Goal: Task Accomplishment & Management: Manage account settings

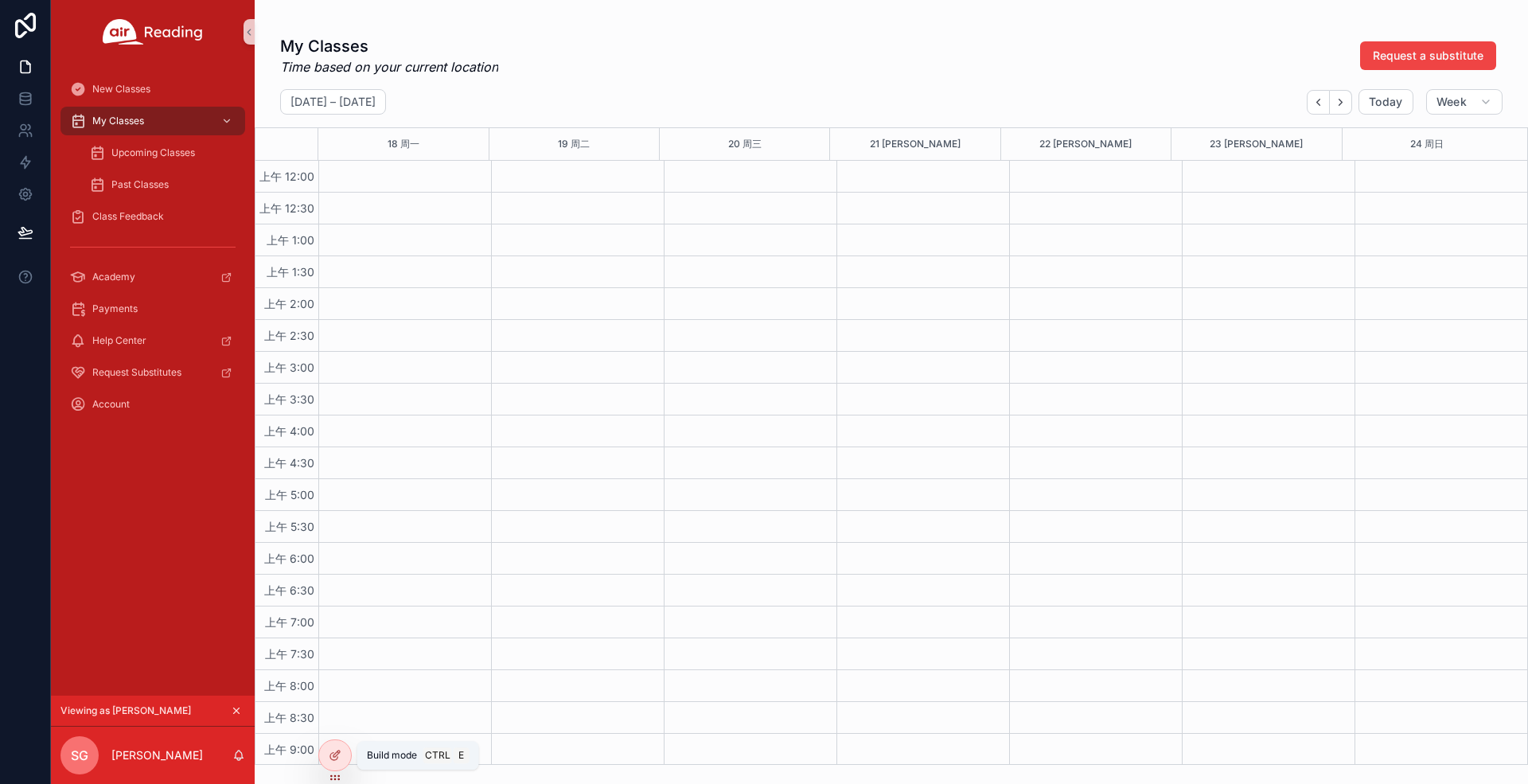
scroll to position [923, 0]
click at [331, 751] on icon at bounding box center [335, 755] width 13 height 13
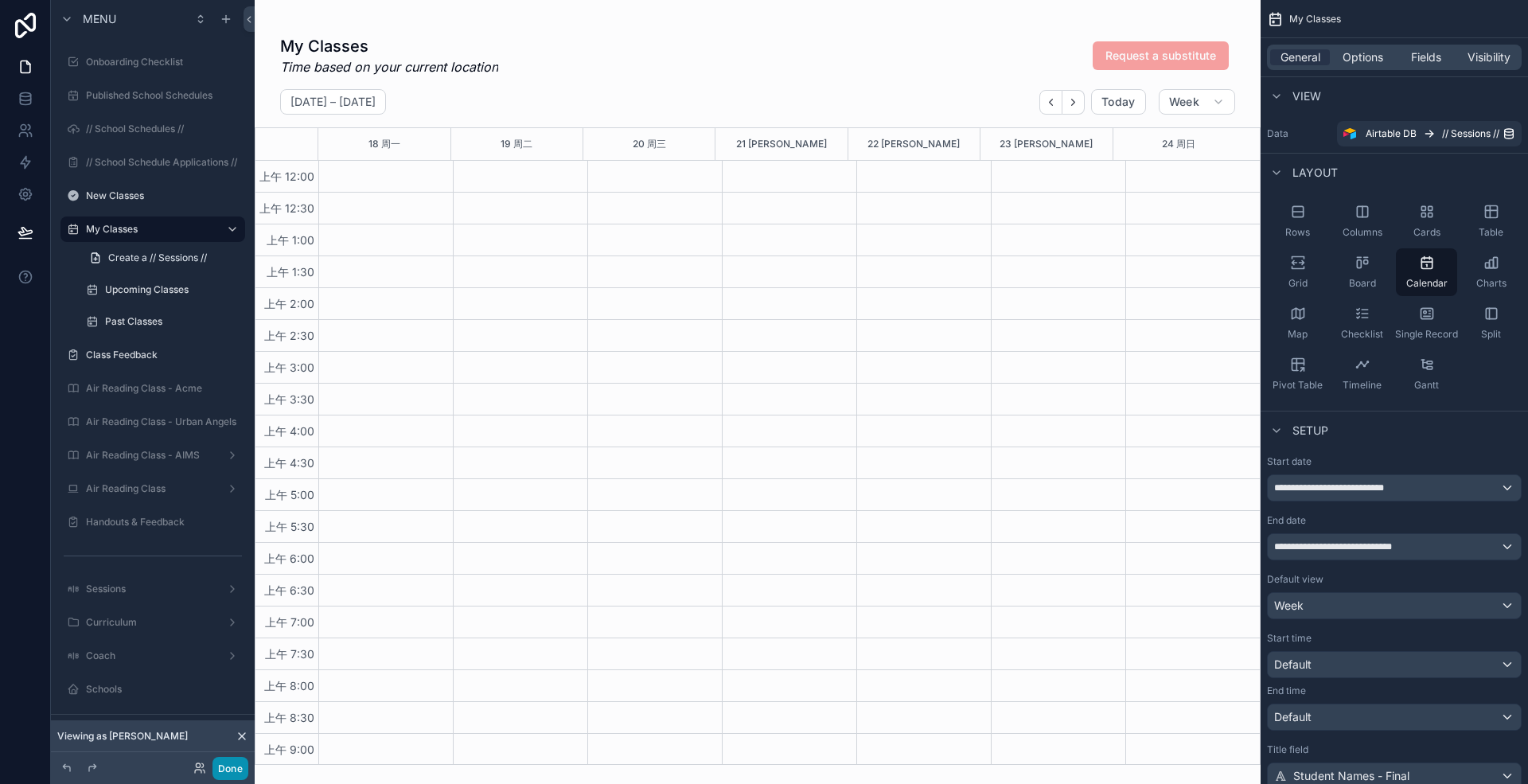
click at [236, 779] on button "Done" at bounding box center [230, 768] width 36 height 23
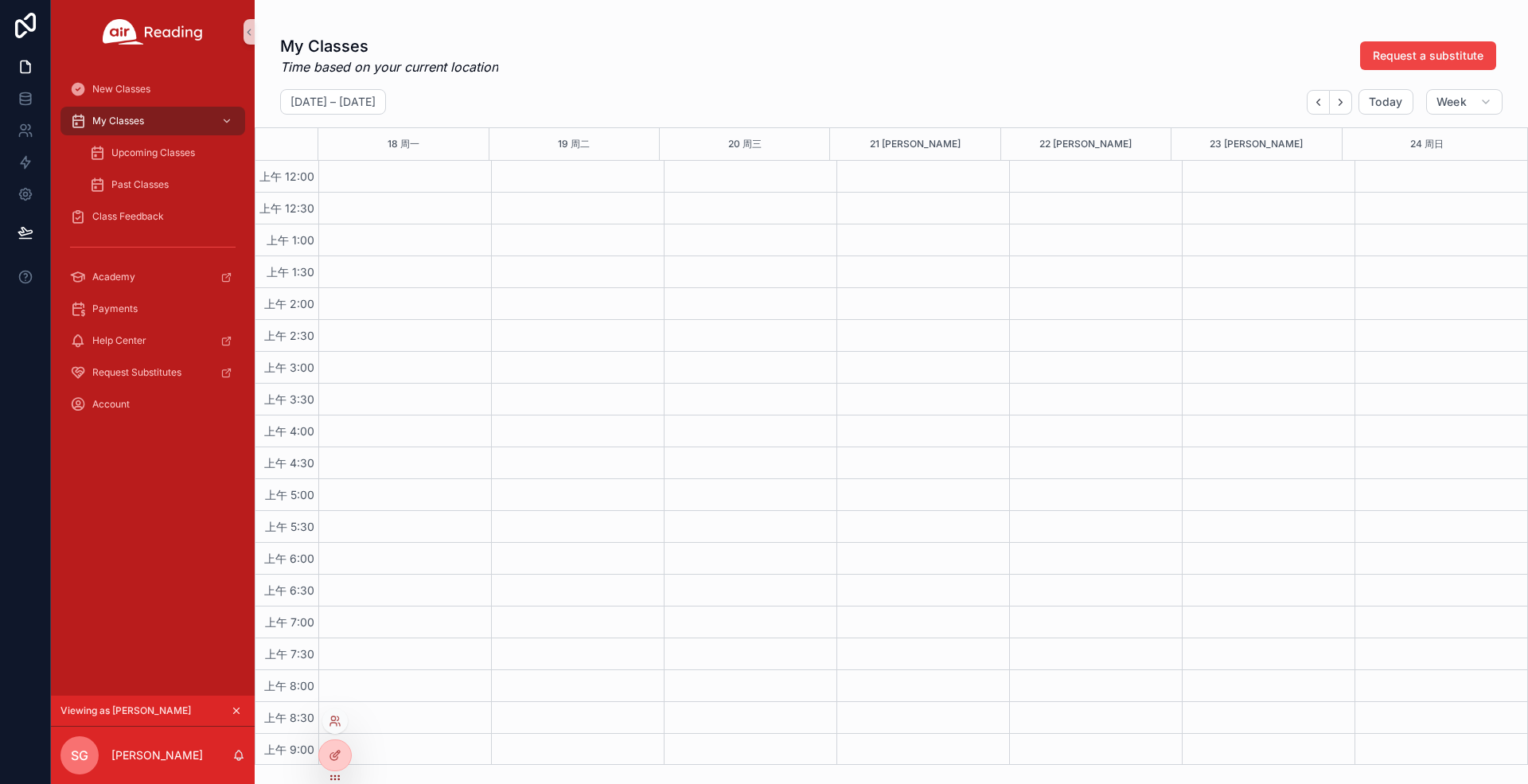
click at [338, 727] on div at bounding box center [335, 721] width 25 height 25
click at [335, 722] on icon at bounding box center [333, 724] width 7 height 3
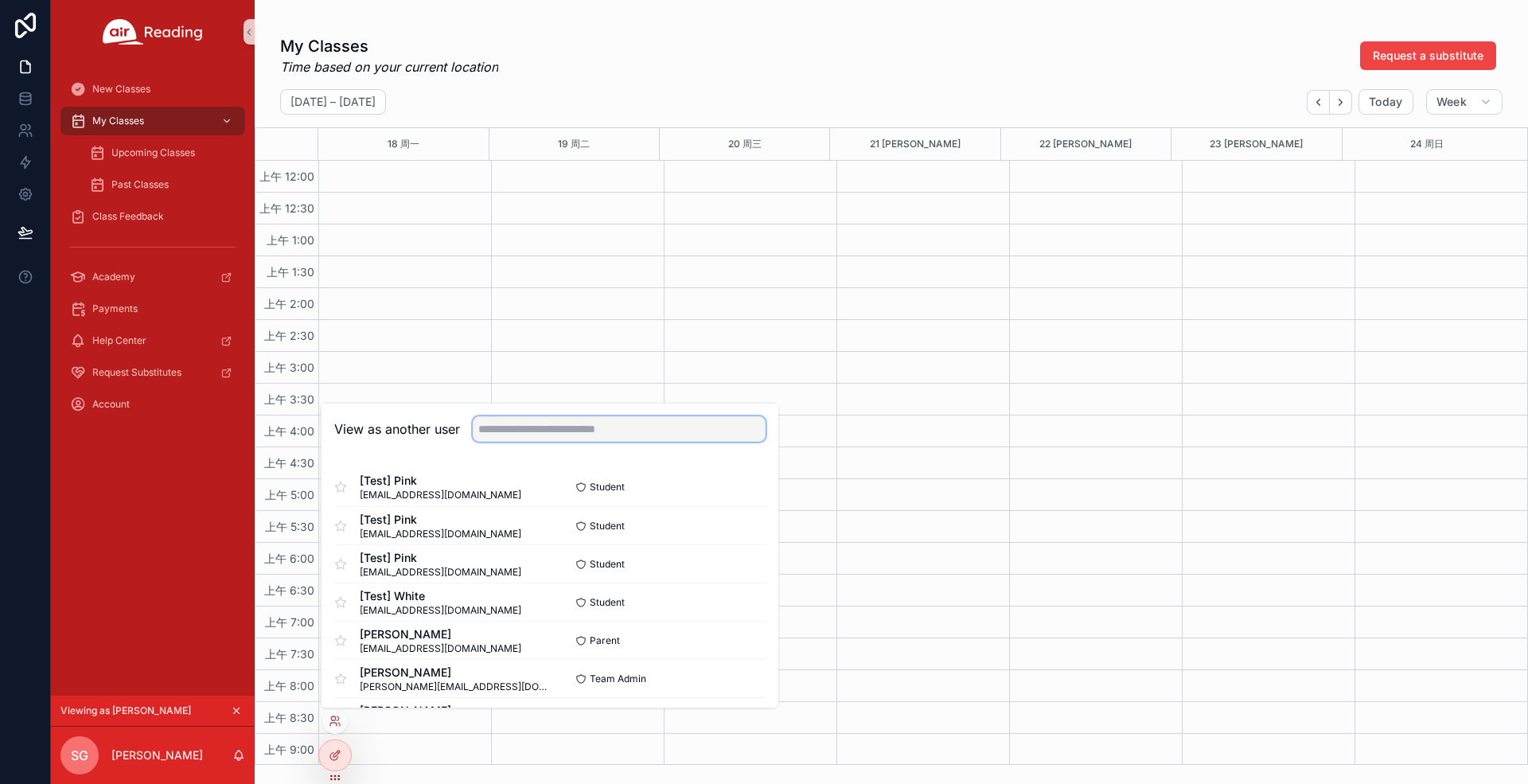
click at [576, 427] on input "text" at bounding box center [619, 428] width 293 height 25
paste input "**********"
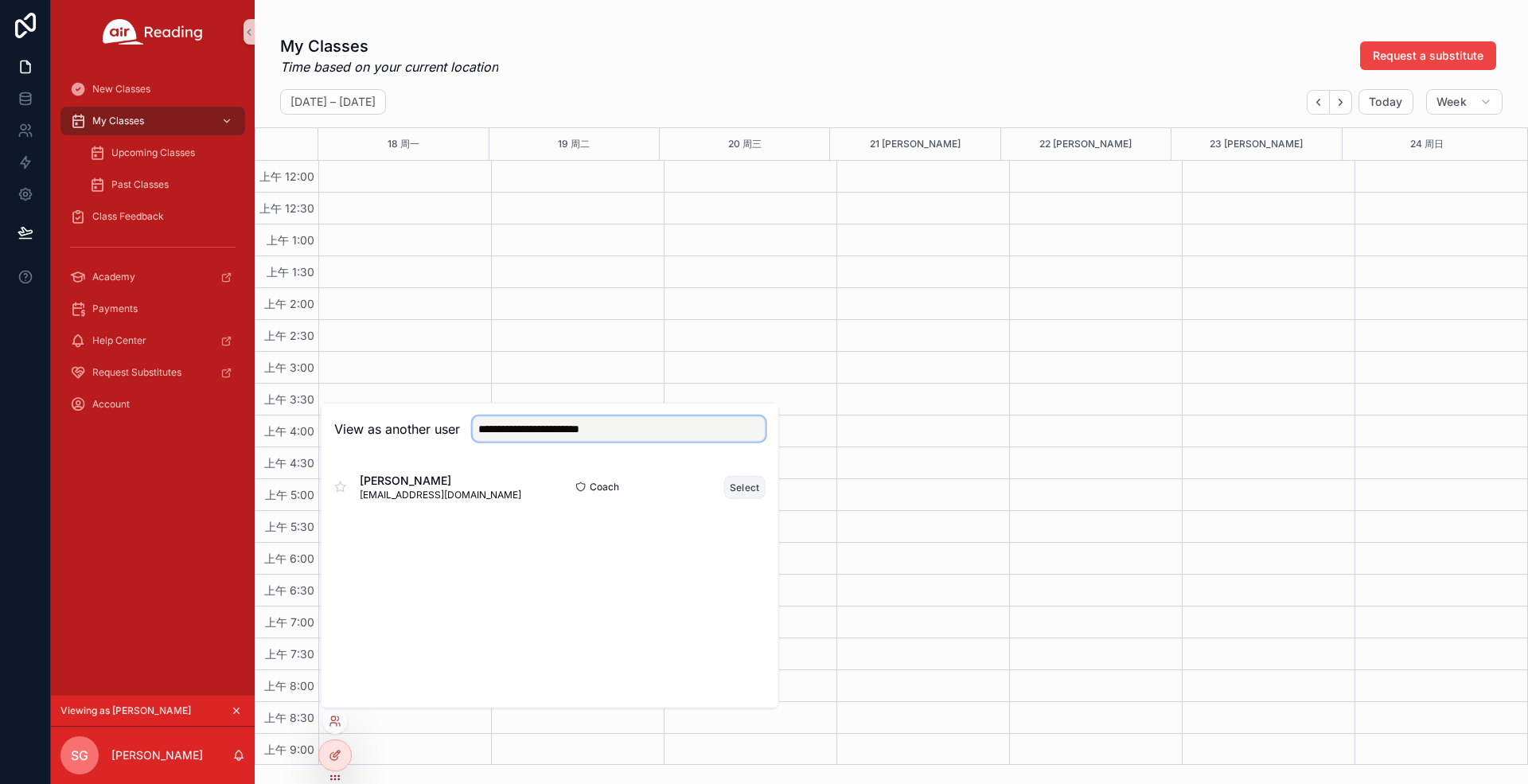
type input "**********"
click at [745, 492] on button "Select" at bounding box center [745, 487] width 42 height 23
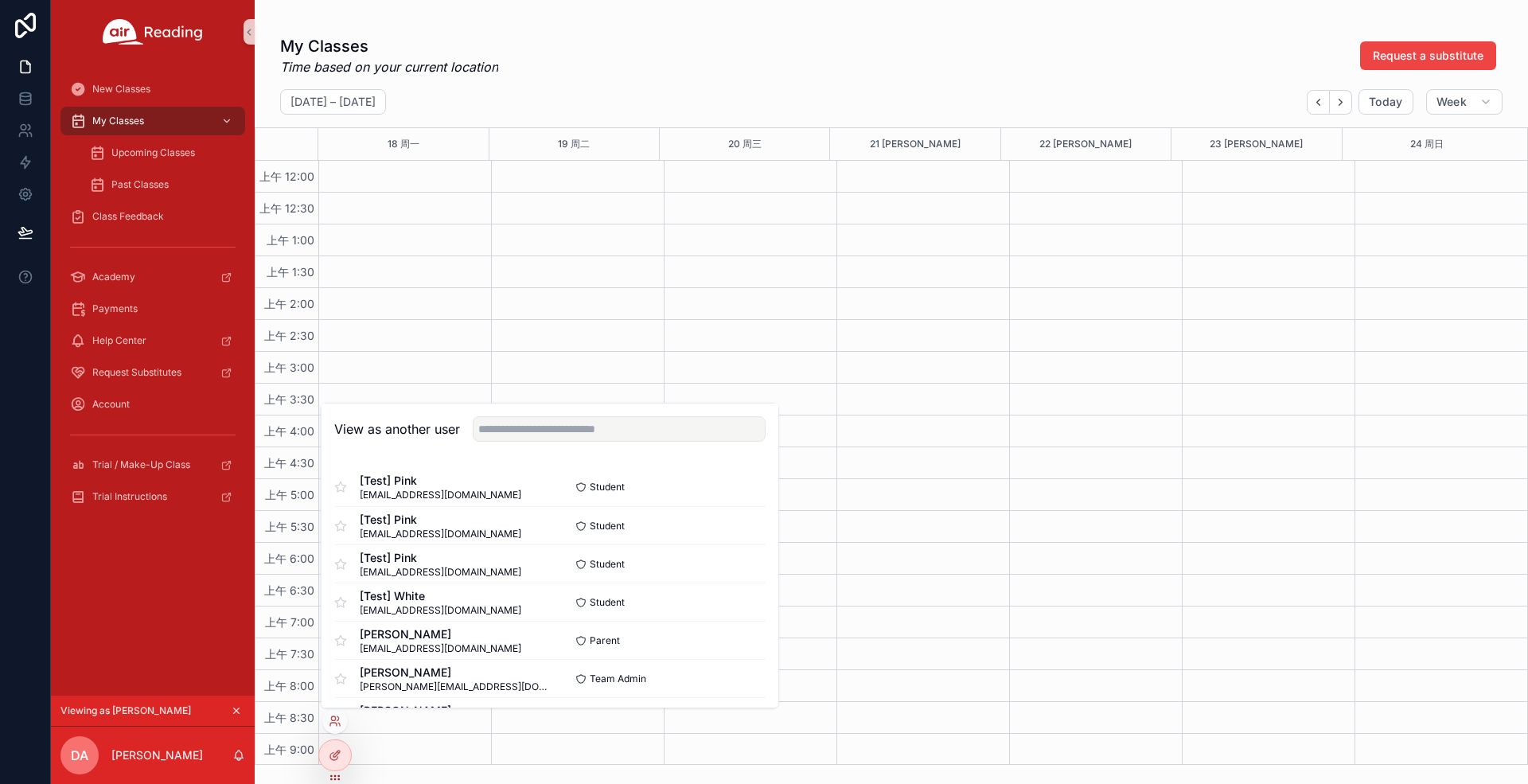
click at [699, 85] on div "My Classes Time based on your current location Request a substitute [DATE] – [D…" at bounding box center [891, 394] width 1274 height 739
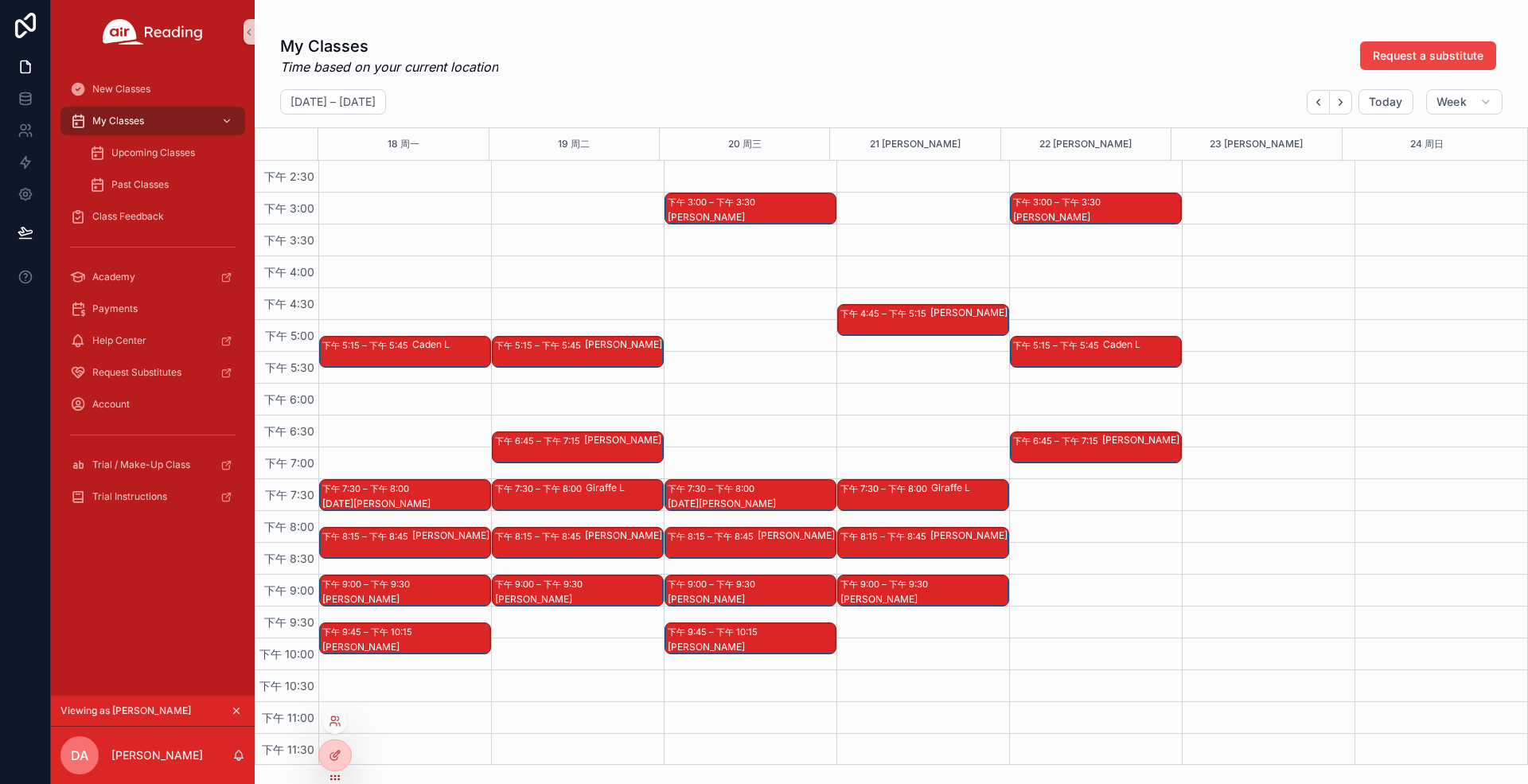
click at [334, 713] on div at bounding box center [335, 721] width 25 height 25
click at [329, 723] on icon at bounding box center [335, 721] width 13 height 13
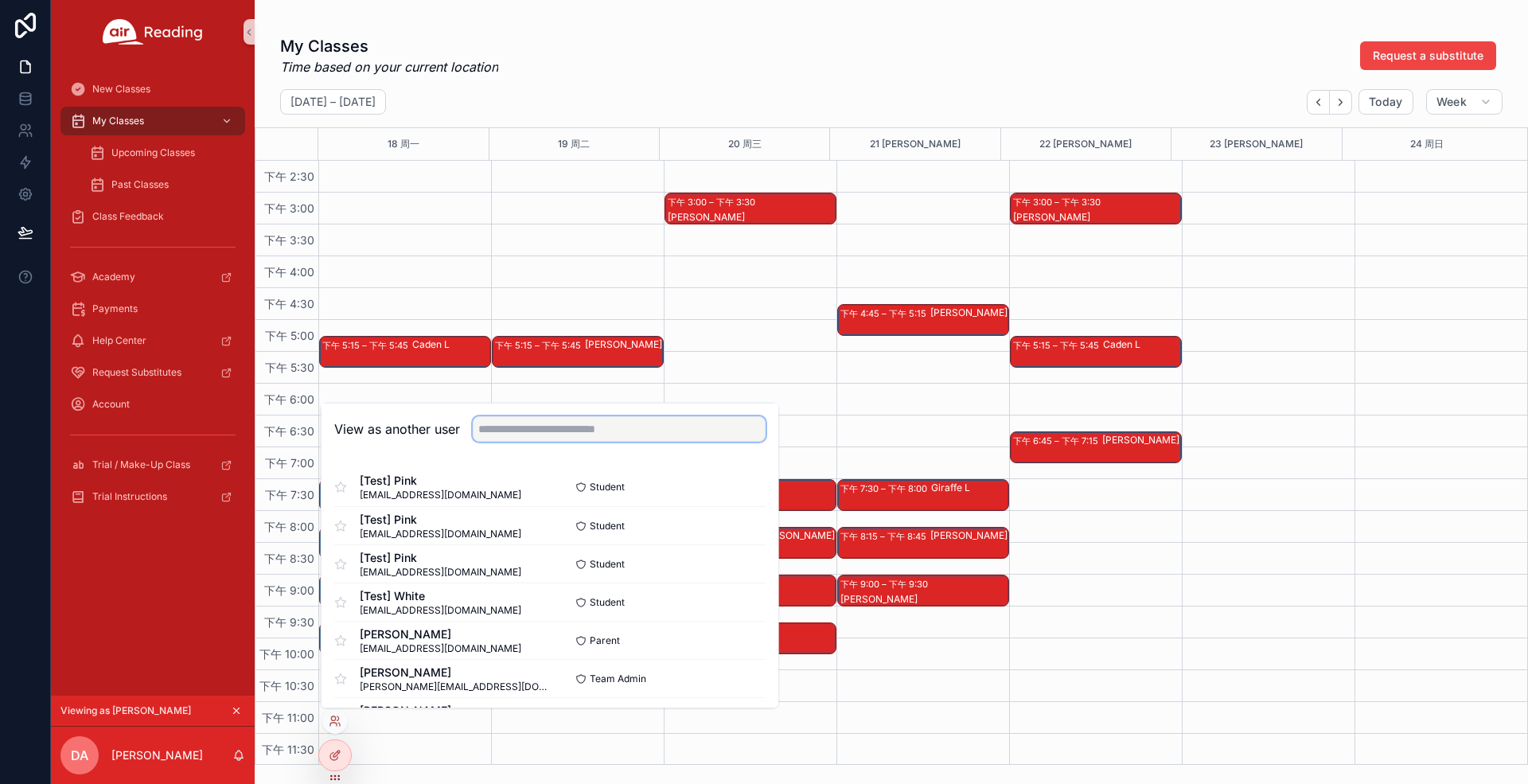
click at [536, 432] on input "text" at bounding box center [619, 428] width 293 height 25
paste input "**********"
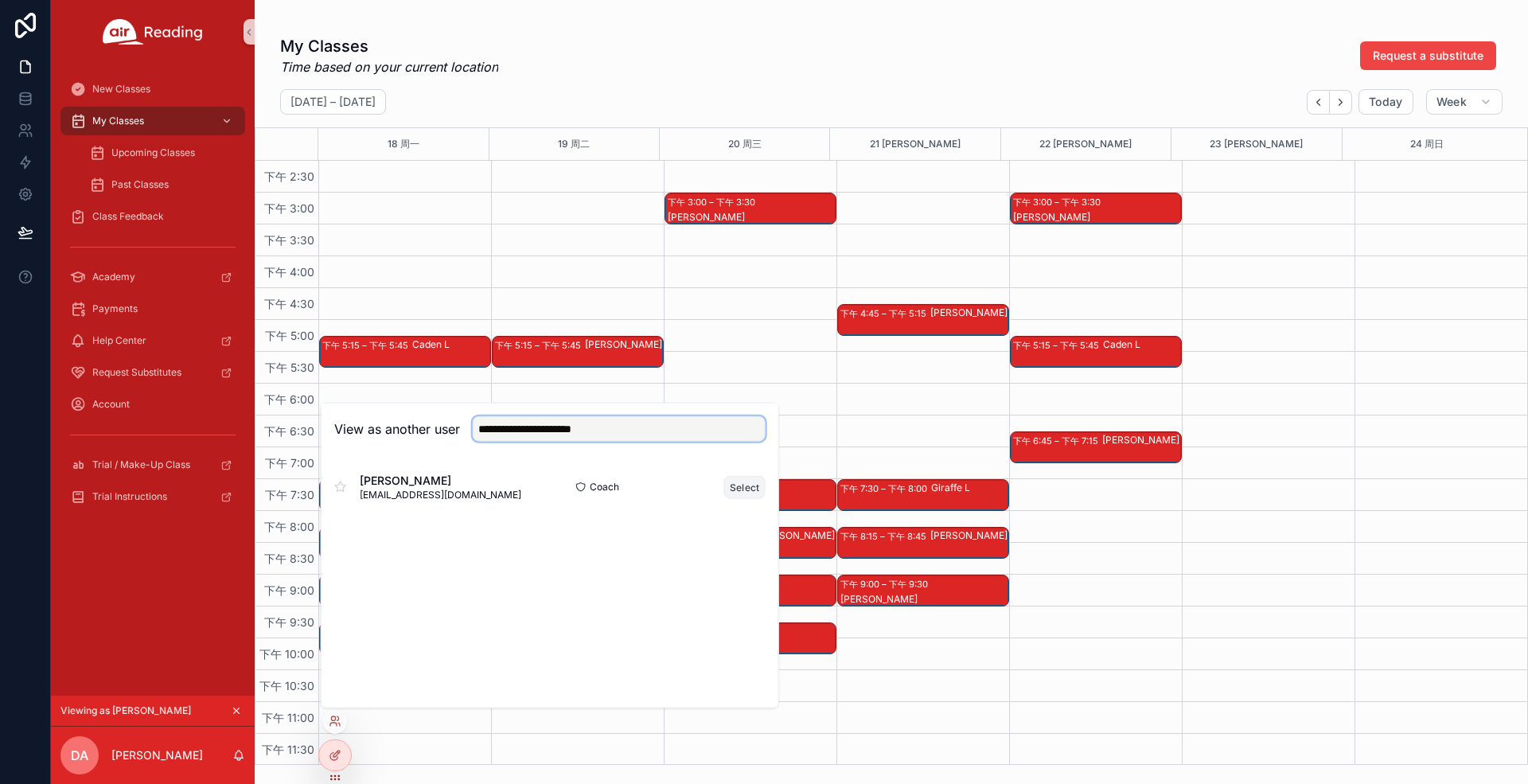
type input "**********"
click at [736, 486] on button "Select" at bounding box center [745, 487] width 42 height 23
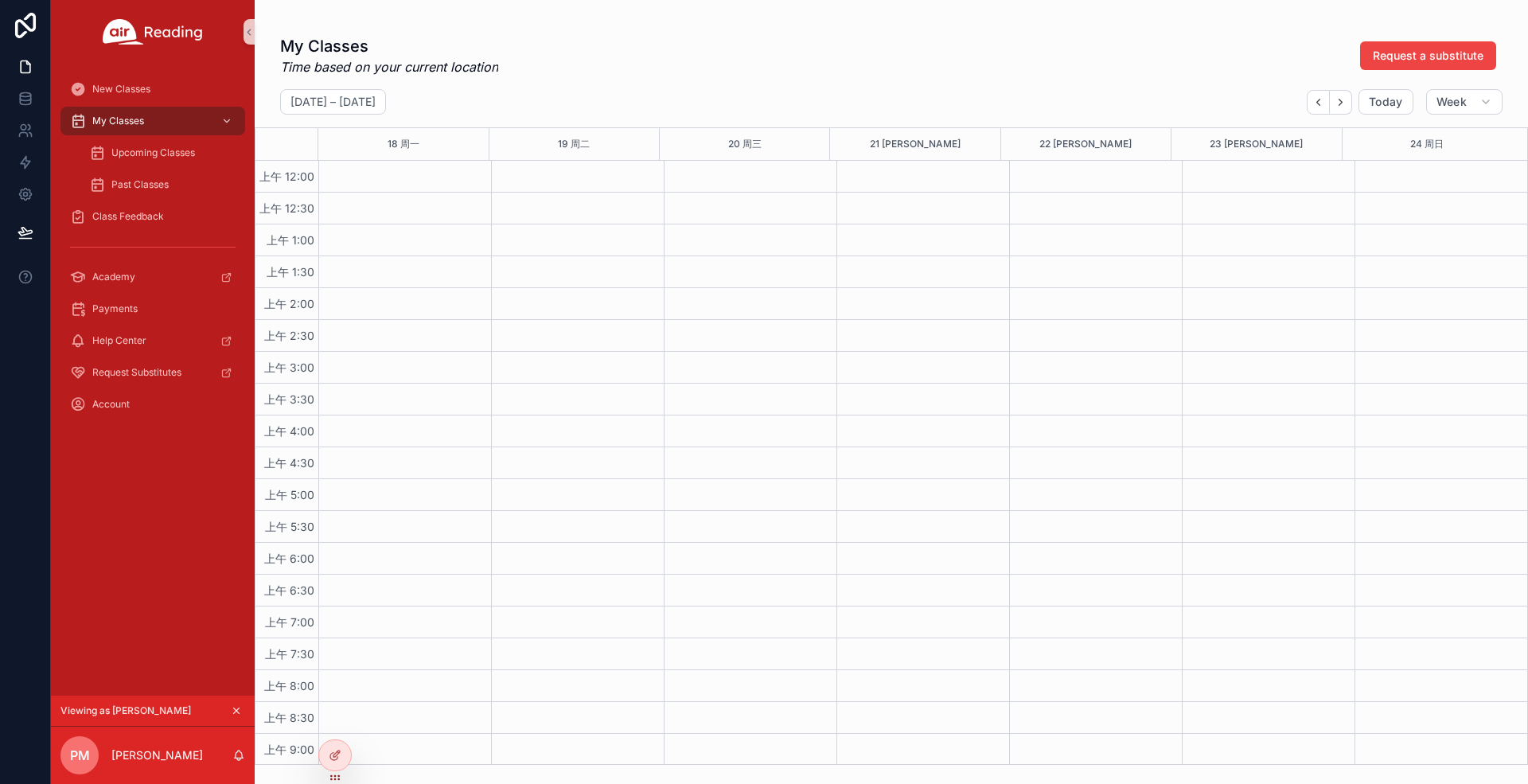
click at [842, 56] on div "My Classes Time based on your current location Request a substitute" at bounding box center [891, 56] width 1223 height 42
click at [1312, 102] on button "Back" at bounding box center [1319, 103] width 23 height 25
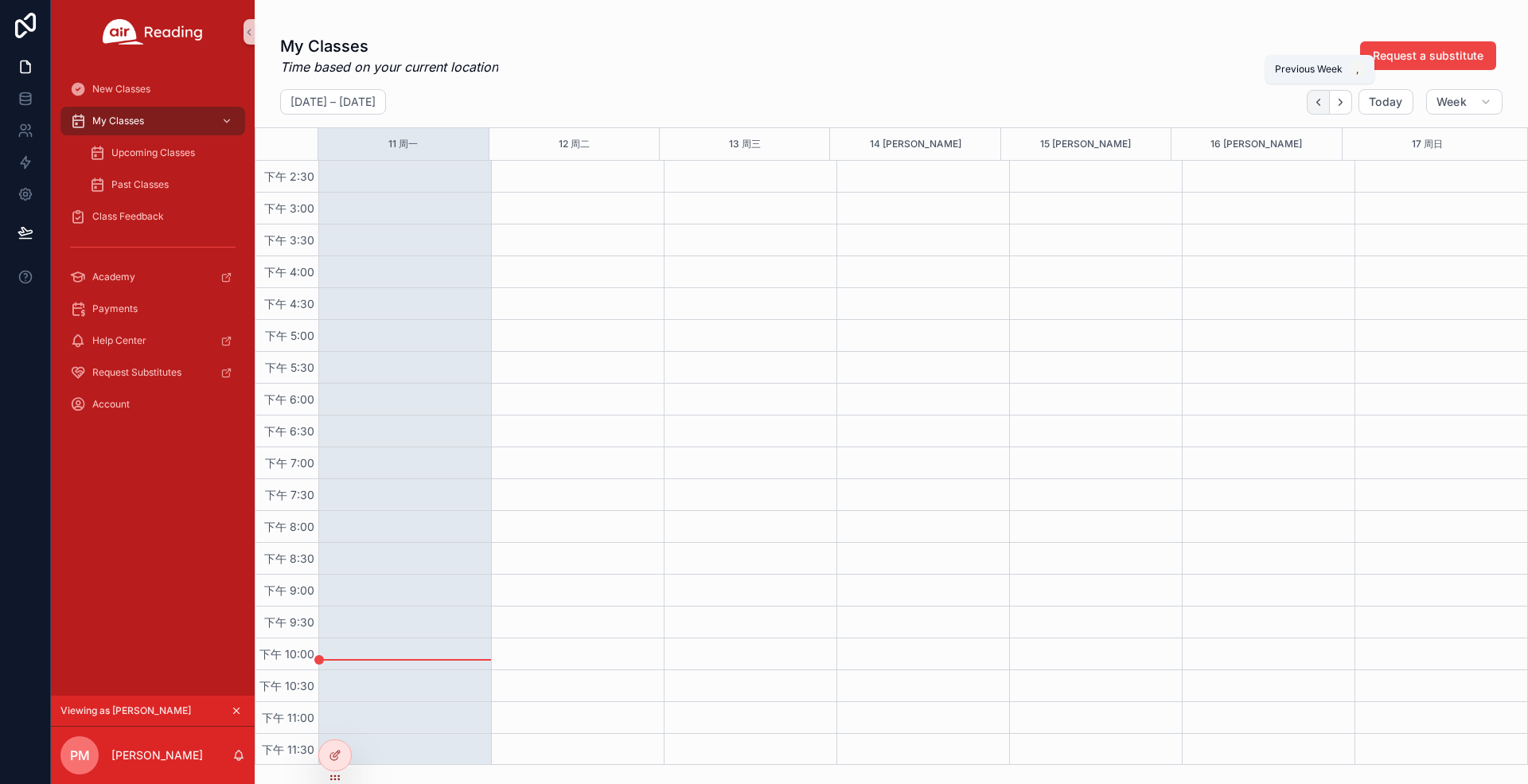
click at [1318, 106] on icon "Back" at bounding box center [1318, 102] width 12 height 12
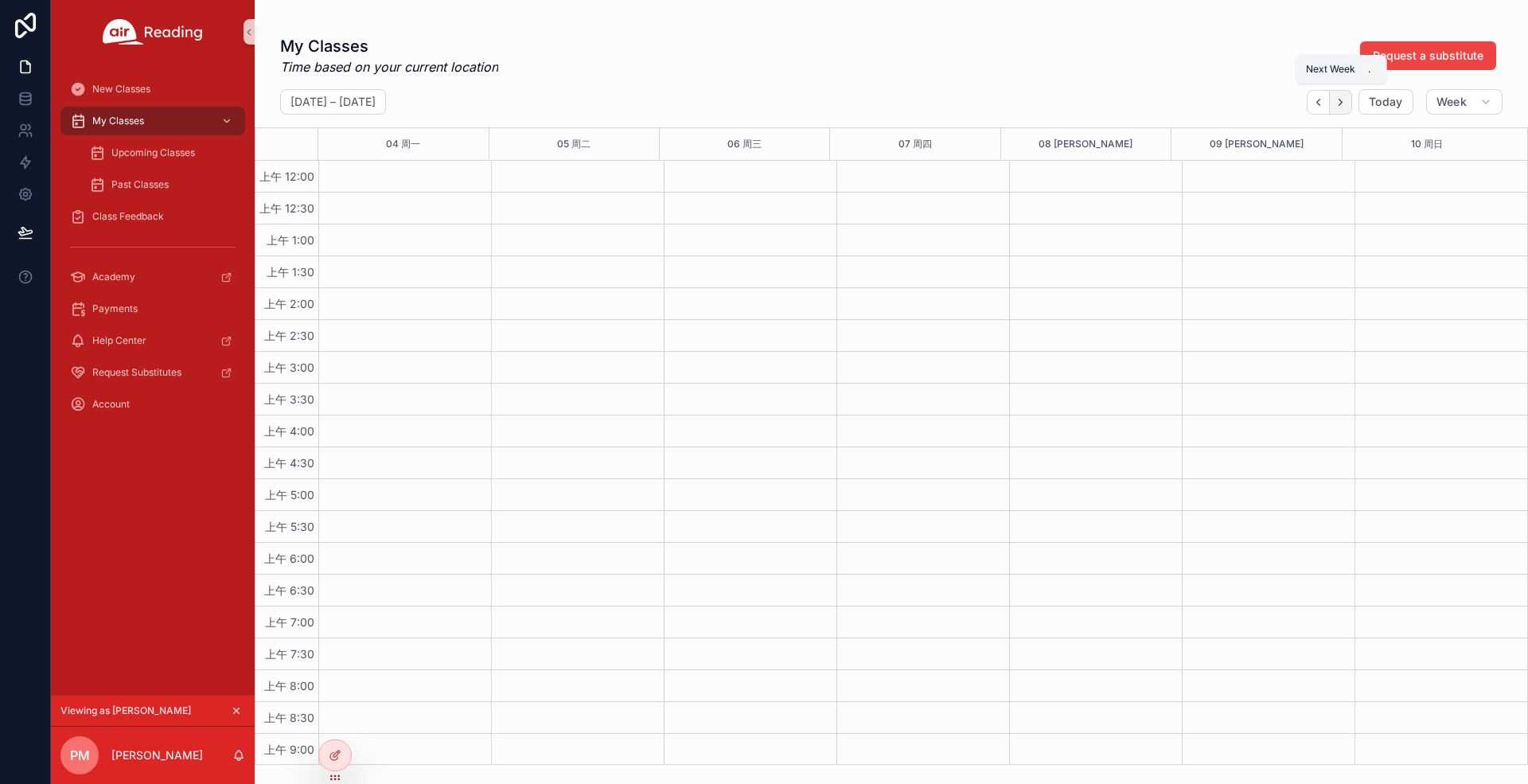
click at [1338, 109] on button "Next" at bounding box center [1341, 103] width 23 height 25
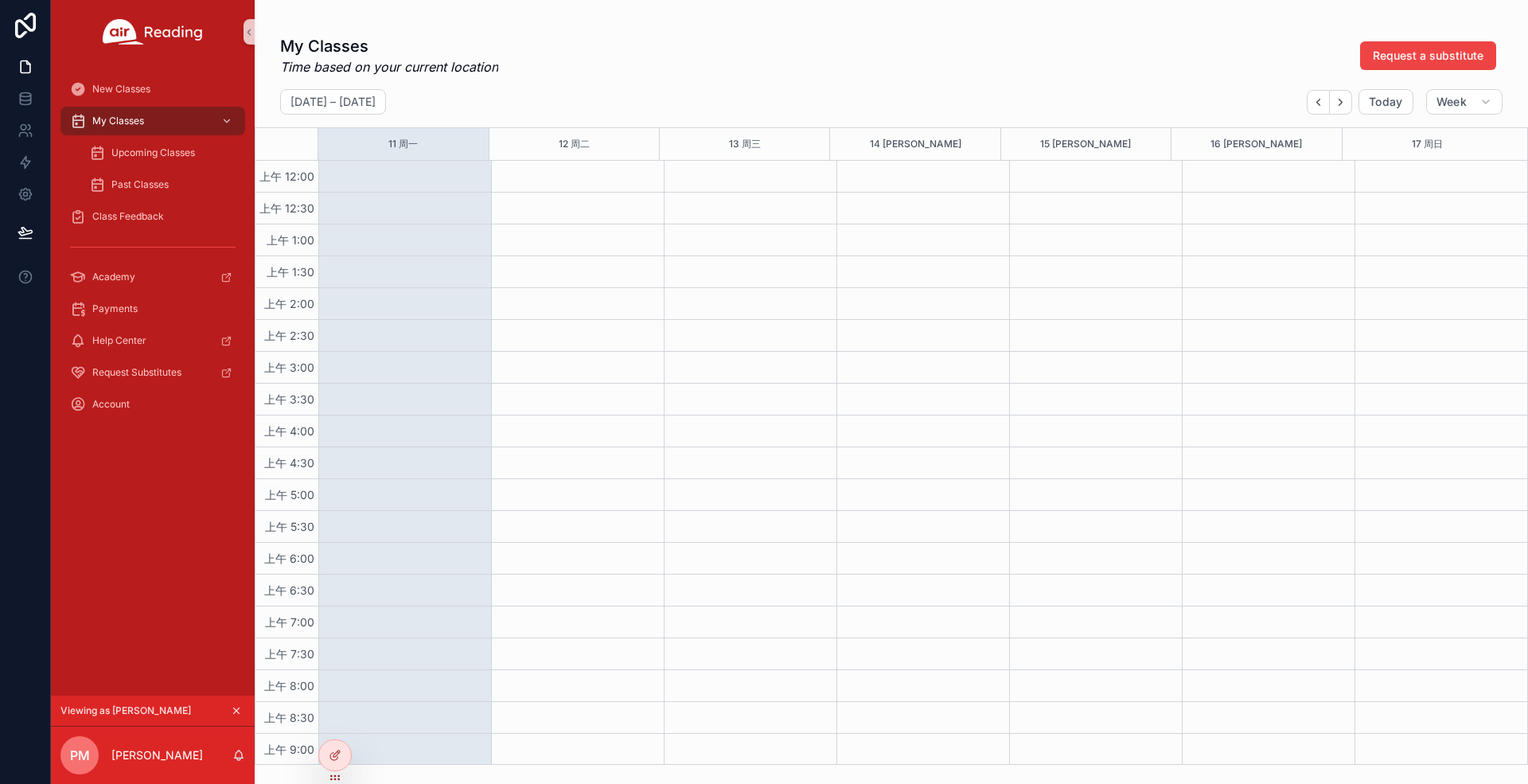
click at [1338, 109] on button "Next" at bounding box center [1341, 103] width 23 height 25
